Goal: Task Accomplishment & Management: Use online tool/utility

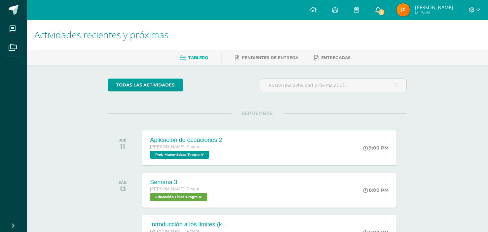
click at [383, 13] on link "5" at bounding box center [377, 10] width 21 height 20
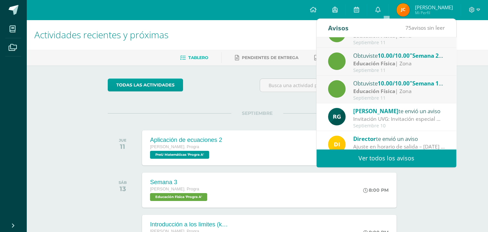
scroll to position [96, 0]
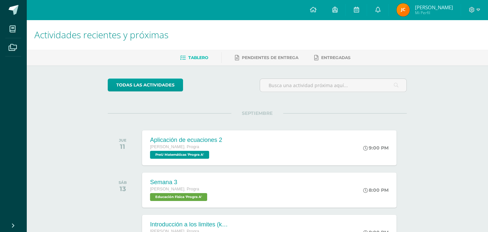
click at [293, 117] on div "SEPTIEMBRE JUE 11 Aplicación de ecuaciones 2 Quinto Bach. Progra PreU Matemátic…" at bounding box center [257, 139] width 299 height 53
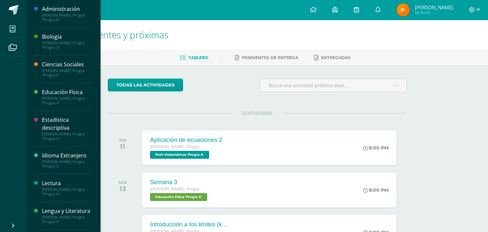
click at [11, 31] on icon at bounding box center [13, 29] width 6 height 7
click at [42, 36] on div "Biología" at bounding box center [67, 37] width 50 height 8
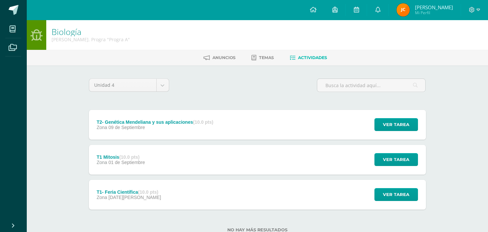
click at [238, 172] on div "T1 Mitosis (10.0 pts) Zona 01 de Septiembre Ver tarea T1 Mitosis Biología Carga…" at bounding box center [257, 160] width 337 height 30
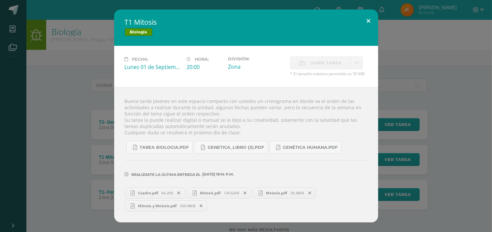
drag, startPoint x: 364, startPoint y: 75, endPoint x: 371, endPoint y: 12, distance: 63.4
click at [371, 12] on div "T1 Mitosis Biología Fecha: Lunes 01 de Septiembre Hora: 20:00 División: Zona Su…" at bounding box center [246, 116] width 264 height 213
click at [371, 12] on button at bounding box center [368, 21] width 19 height 22
